Goal: Information Seeking & Learning: Check status

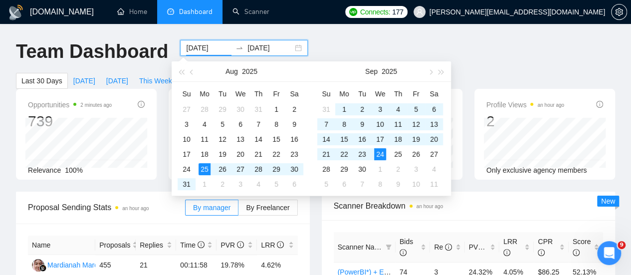
click at [212, 48] on input "[DATE]" at bounding box center [208, 47] width 45 height 11
click at [191, 74] on button "button" at bounding box center [191, 71] width 11 height 20
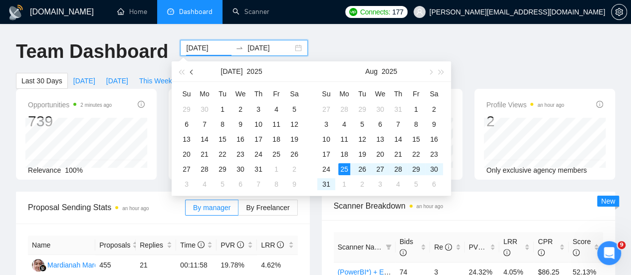
click at [191, 74] on button "button" at bounding box center [191, 71] width 11 height 20
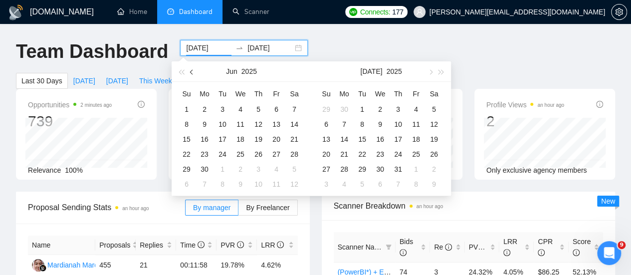
click at [191, 74] on button "button" at bounding box center [191, 71] width 11 height 20
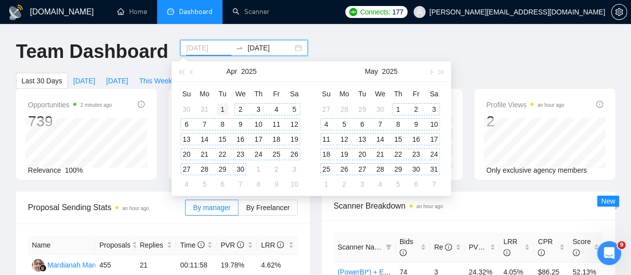
type input "[DATE]"
click at [221, 107] on div "1" at bounding box center [222, 109] width 12 height 12
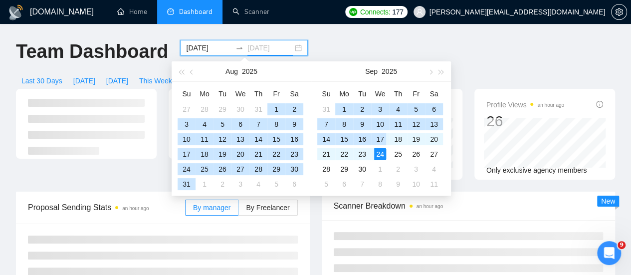
type input "[DATE]"
click at [381, 153] on div "24" at bounding box center [380, 154] width 12 height 12
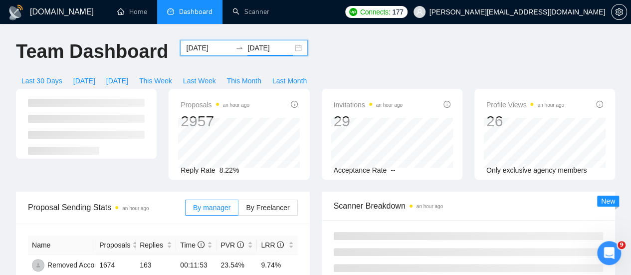
scroll to position [49, 0]
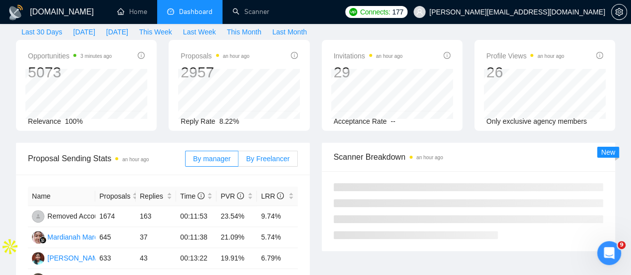
click at [265, 151] on label "By Freelancer" at bounding box center [267, 159] width 59 height 16
click at [238, 161] on input "By Freelancer" at bounding box center [238, 161] width 0 height 0
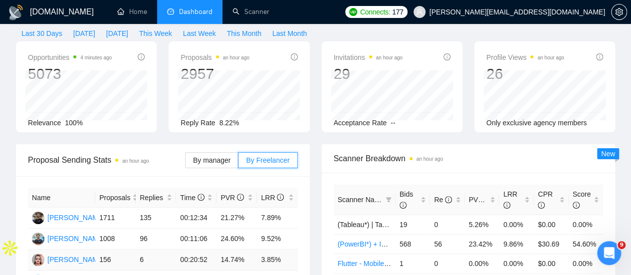
scroll to position [0, 0]
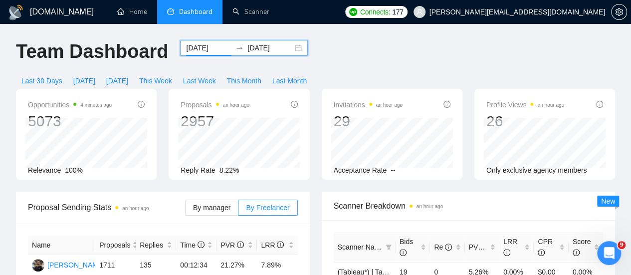
click at [207, 48] on input "[DATE]" at bounding box center [208, 47] width 45 height 11
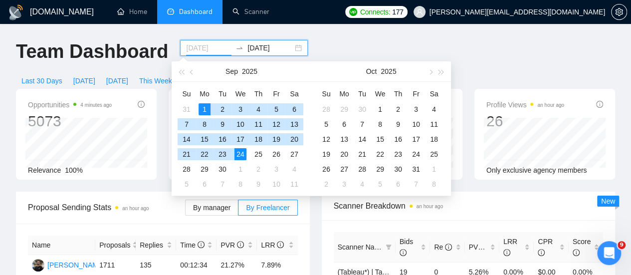
click at [203, 110] on div "1" at bounding box center [204, 109] width 12 height 12
type input "[DATE]"
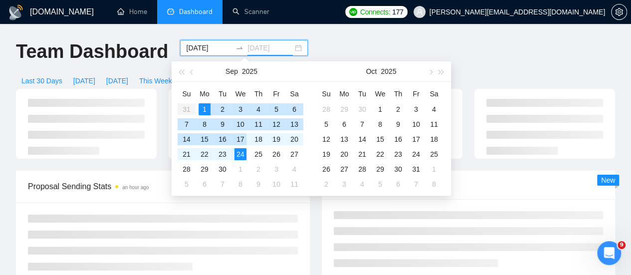
type input "[DATE]"
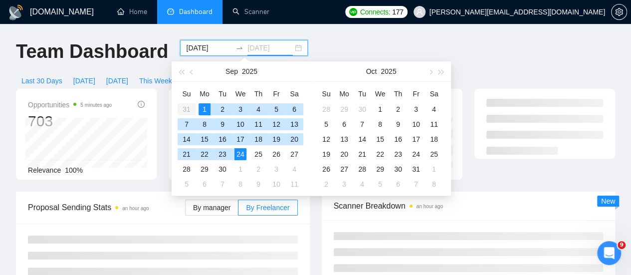
click at [240, 151] on div "24" at bounding box center [240, 154] width 12 height 12
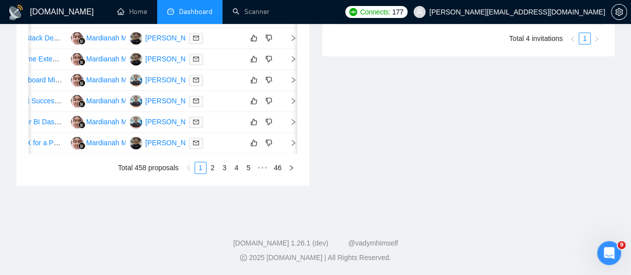
scroll to position [614, 0]
click at [212, 173] on link "2" at bounding box center [212, 167] width 11 height 11
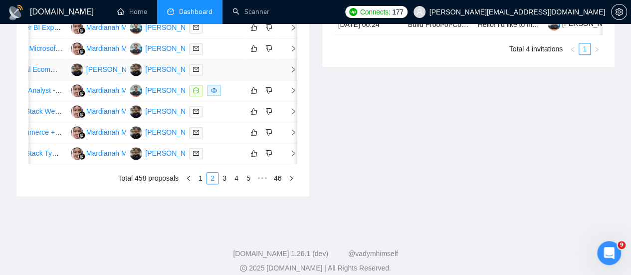
scroll to position [549, 0]
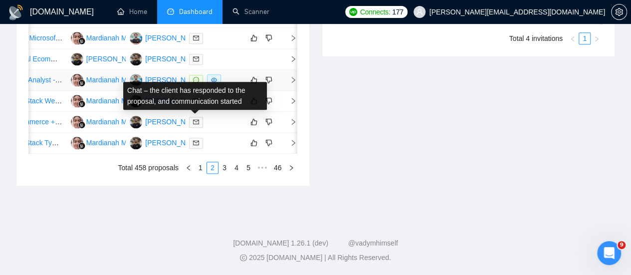
click at [193, 83] on icon "message" at bounding box center [196, 80] width 6 height 6
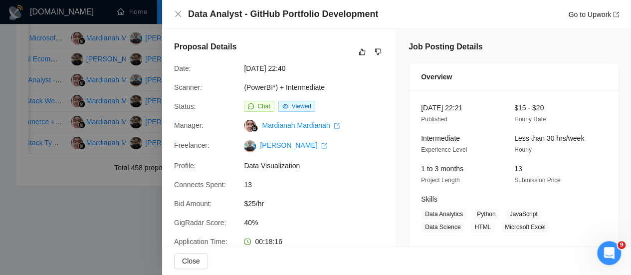
click at [142, 130] on div at bounding box center [315, 137] width 631 height 275
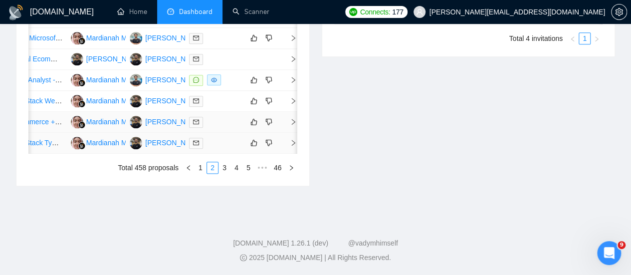
scroll to position [589, 0]
click at [225, 173] on link "3" at bounding box center [224, 167] width 11 height 11
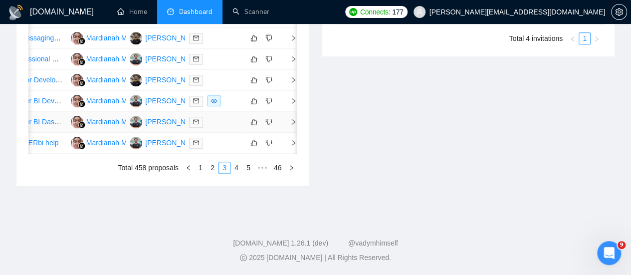
scroll to position [615, 0]
click at [236, 173] on link "4" at bounding box center [236, 167] width 11 height 11
click at [235, 173] on link "5" at bounding box center [236, 167] width 11 height 11
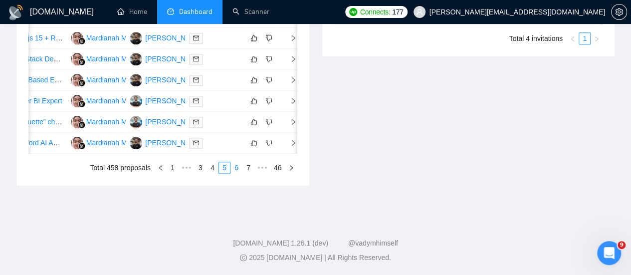
click at [236, 173] on link "6" at bounding box center [236, 167] width 11 height 11
click at [238, 173] on link "7" at bounding box center [236, 167] width 11 height 11
click at [237, 173] on link "8" at bounding box center [236, 167] width 11 height 11
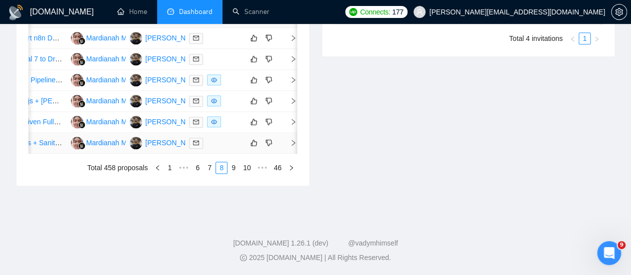
scroll to position [558, 0]
click at [234, 173] on link "9" at bounding box center [233, 167] width 11 height 11
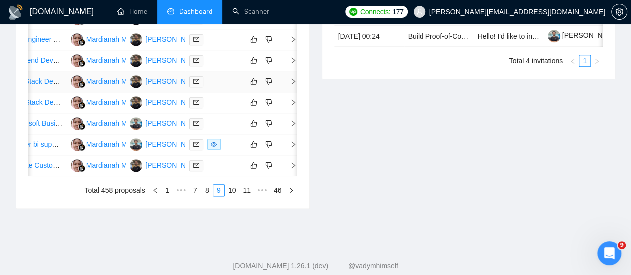
scroll to position [534, 0]
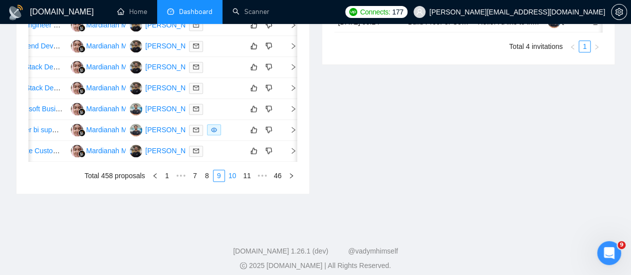
click at [233, 181] on link "10" at bounding box center [232, 175] width 14 height 11
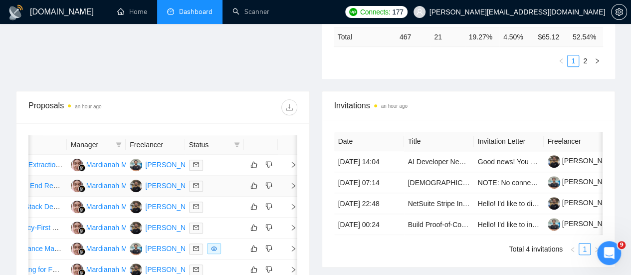
scroll to position [331, 0]
click at [234, 142] on icon "filter" at bounding box center [237, 145] width 6 height 6
click at [191, 145] on input "checkbox" at bounding box center [191, 146] width 8 height 8
checkbox input "true"
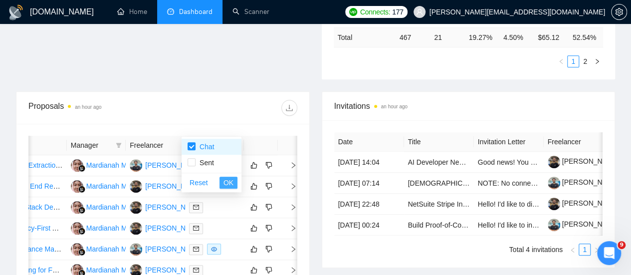
click at [227, 183] on span "OK" at bounding box center [228, 182] width 10 height 11
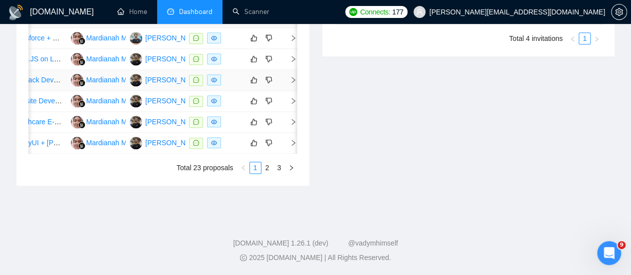
scroll to position [570, 0]
click at [268, 173] on link "2" at bounding box center [267, 167] width 11 height 11
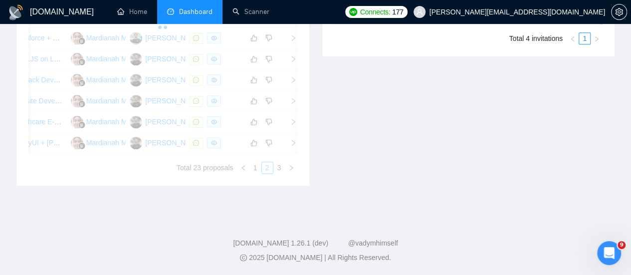
click at [276, 173] on div "Date Title Manager Freelancer Status [DATE] 22:40 Data Analyst - GitHub Portfol…" at bounding box center [162, 49] width 269 height 249
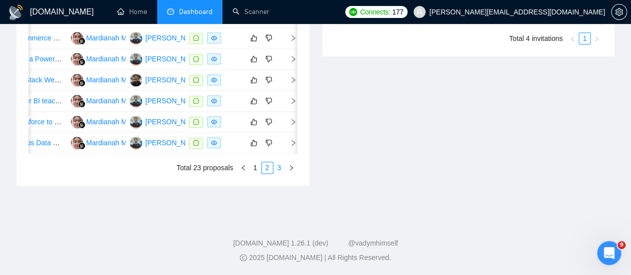
click at [278, 173] on link "3" at bounding box center [279, 167] width 11 height 11
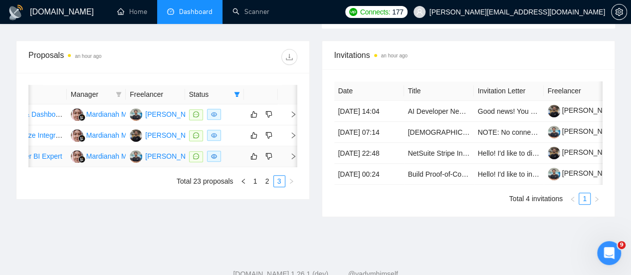
scroll to position [383, 0]
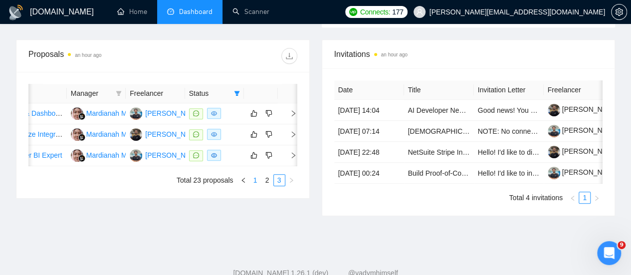
click at [253, 185] on link "1" at bounding box center [255, 179] width 11 height 11
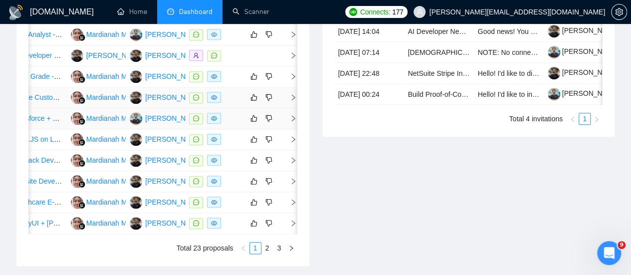
scroll to position [466, 0]
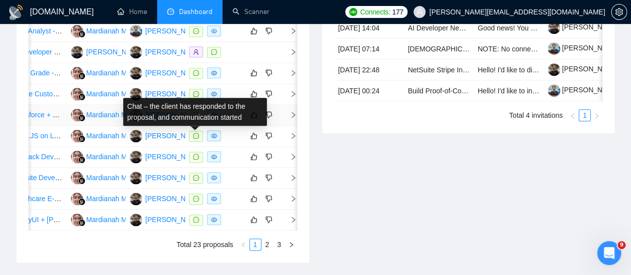
click at [193, 118] on icon "message" at bounding box center [196, 115] width 6 height 6
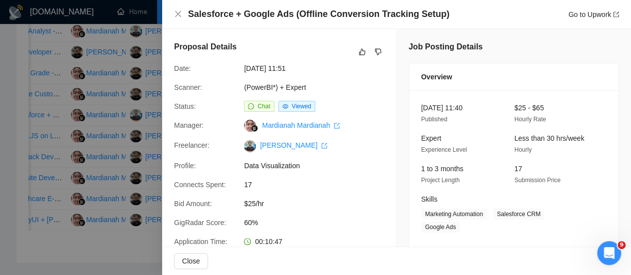
click at [140, 124] on div at bounding box center [315, 137] width 631 height 275
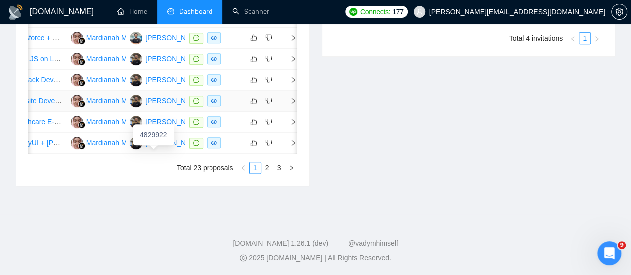
scroll to position [553, 0]
click at [265, 173] on link "2" at bounding box center [267, 167] width 11 height 11
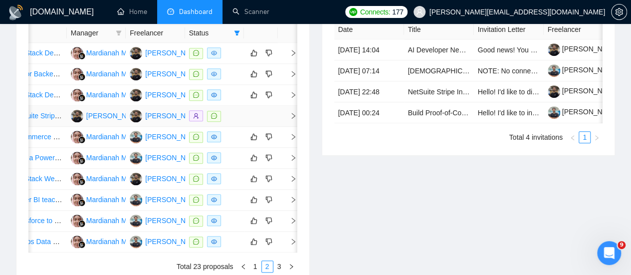
scroll to position [445, 0]
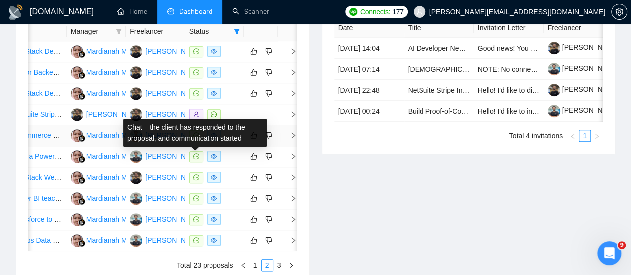
click at [193, 138] on icon "message" at bounding box center [196, 135] width 6 height 6
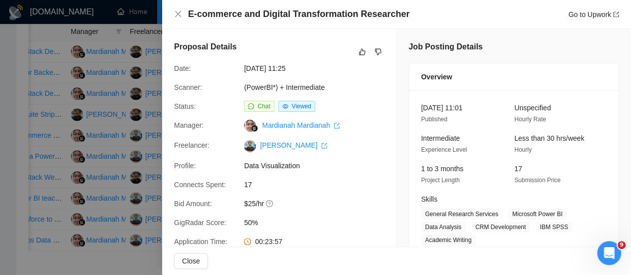
click at [141, 81] on div at bounding box center [315, 137] width 631 height 275
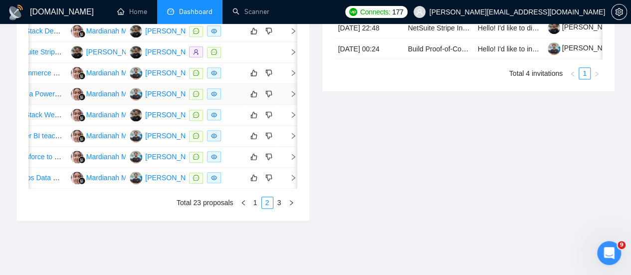
scroll to position [508, 0]
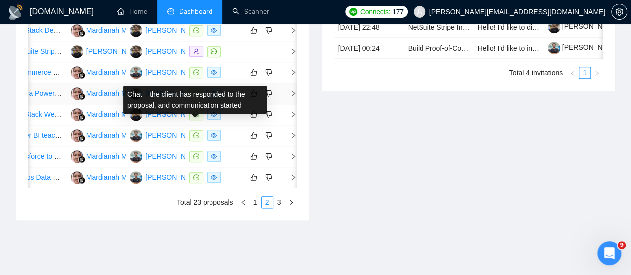
click at [193, 96] on icon "message" at bounding box center [196, 93] width 6 height 6
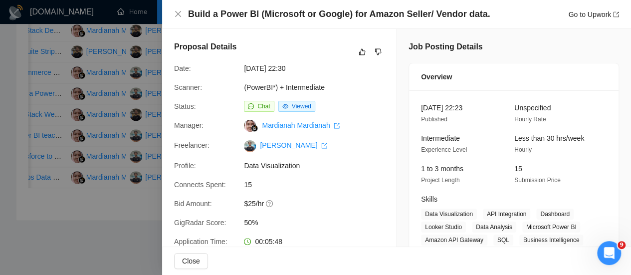
click at [147, 83] on div at bounding box center [315, 137] width 631 height 275
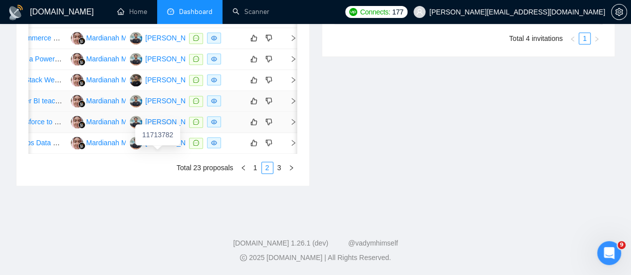
scroll to position [569, 0]
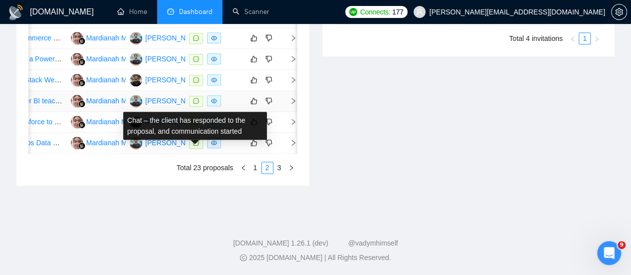
click at [193, 104] on icon "message" at bounding box center [196, 101] width 6 height 6
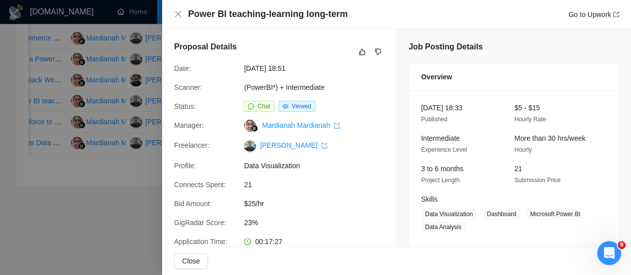
click at [155, 50] on div at bounding box center [315, 137] width 631 height 275
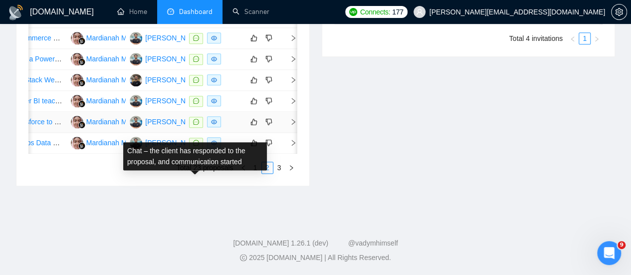
click at [193, 125] on icon "message" at bounding box center [196, 122] width 6 height 6
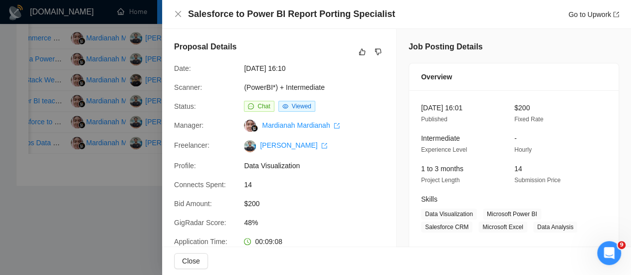
click at [154, 120] on div at bounding box center [315, 137] width 631 height 275
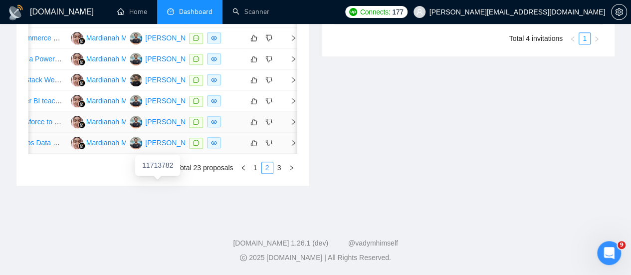
scroll to position [596, 0]
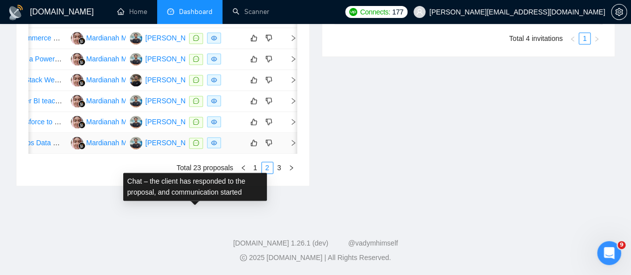
click at [193, 146] on icon "message" at bounding box center [196, 143] width 6 height 6
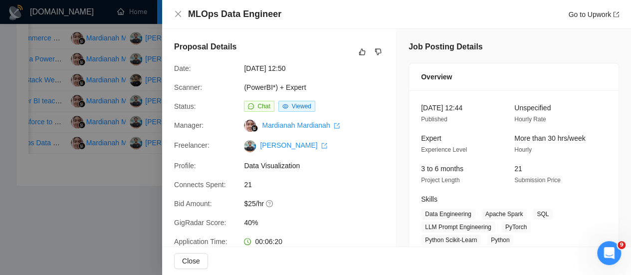
click at [135, 198] on div at bounding box center [315, 137] width 631 height 275
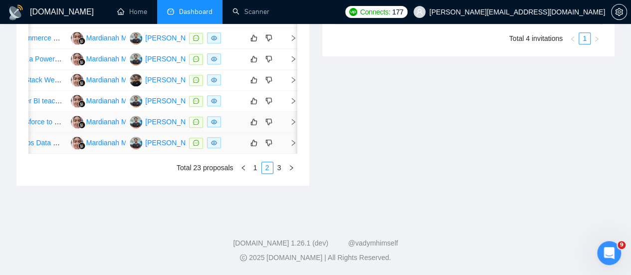
scroll to position [616, 0]
click at [278, 173] on link "3" at bounding box center [279, 167] width 11 height 11
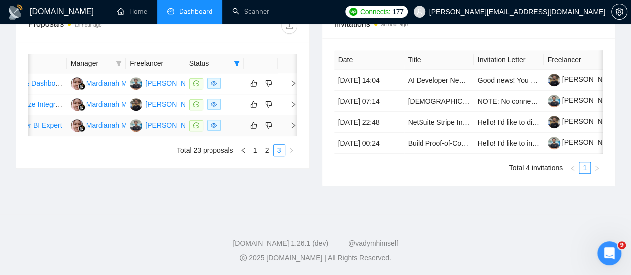
scroll to position [413, 0]
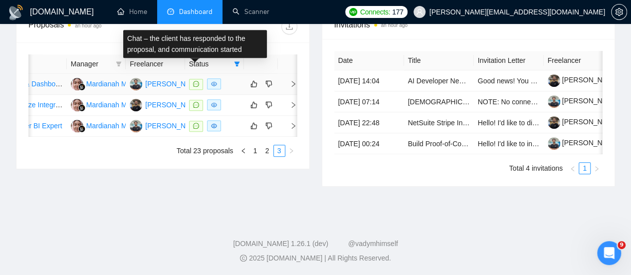
click at [193, 81] on icon "message" at bounding box center [196, 84] width 6 height 6
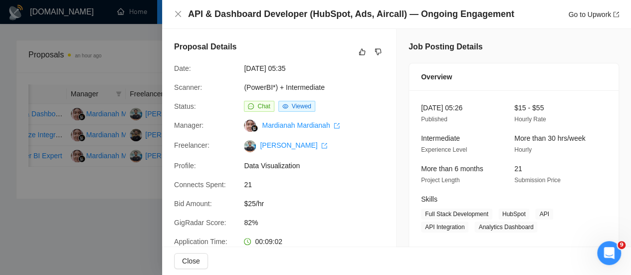
scroll to position [1, 0]
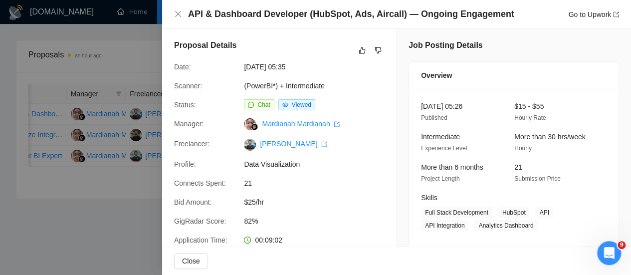
click at [131, 41] on div at bounding box center [315, 137] width 631 height 275
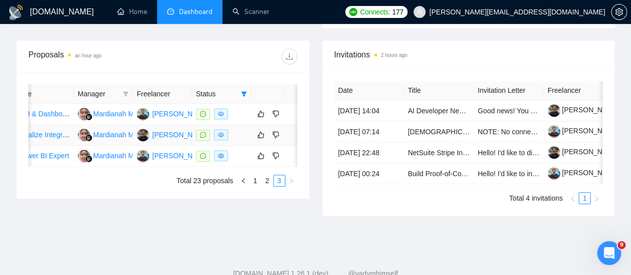
scroll to position [0, 80]
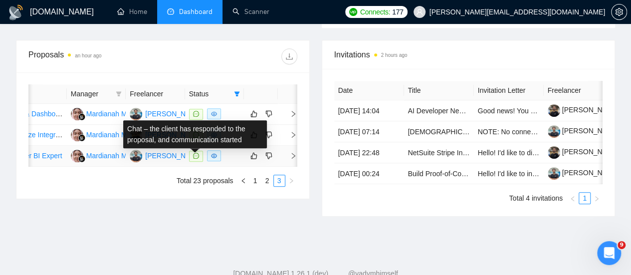
click at [196, 159] on icon "message" at bounding box center [196, 156] width 6 height 6
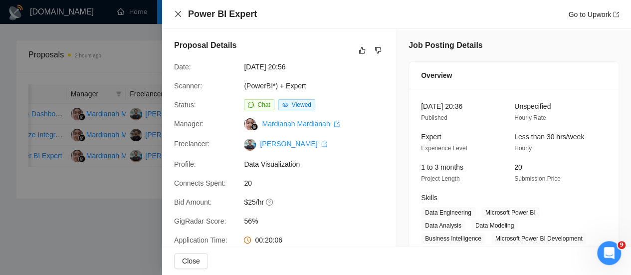
click at [175, 16] on icon "close" at bounding box center [178, 14] width 6 height 6
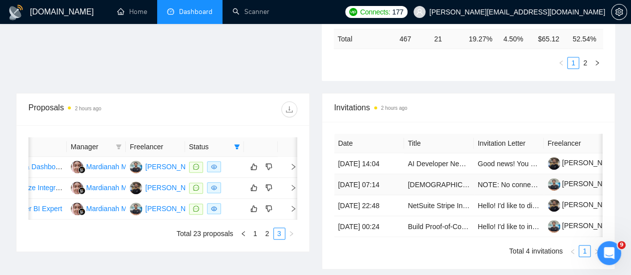
scroll to position [330, 0]
